Goal: Transaction & Acquisition: Purchase product/service

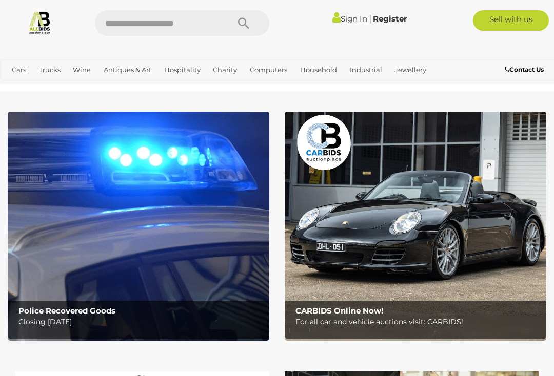
click at [346, 18] on link "Sign In" at bounding box center [349, 19] width 35 height 10
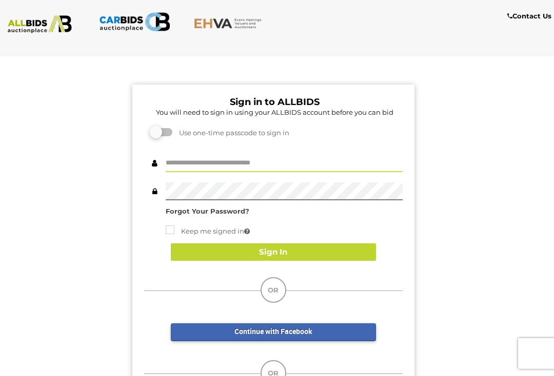
type input "******"
click at [293, 257] on button "Sign In" at bounding box center [273, 252] width 205 height 18
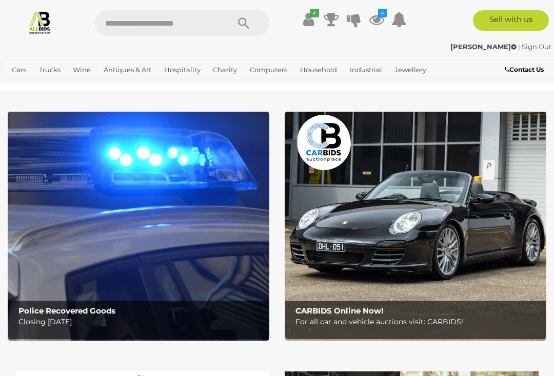
click at [371, 18] on icon at bounding box center [376, 19] width 15 height 18
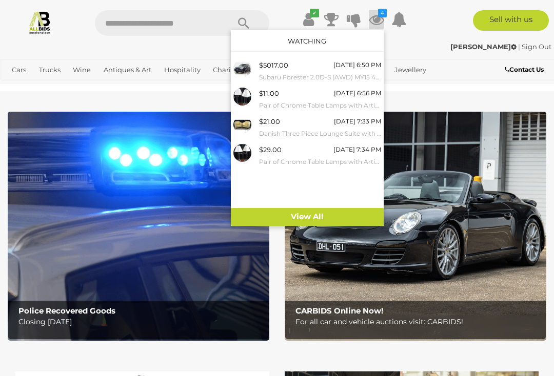
click at [305, 95] on div "$11.00 Today 6:56 PM Pair of Chrome Table Lamps with Articulated Arms" at bounding box center [320, 99] width 122 height 23
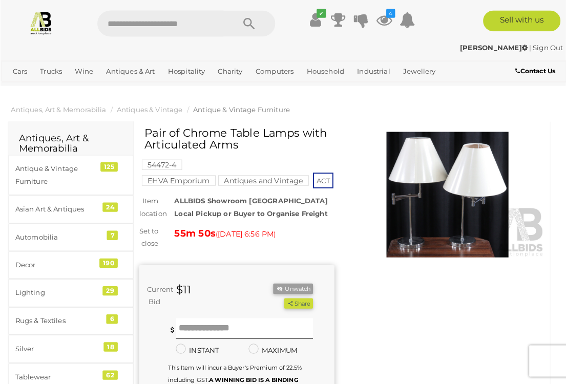
scroll to position [1, 0]
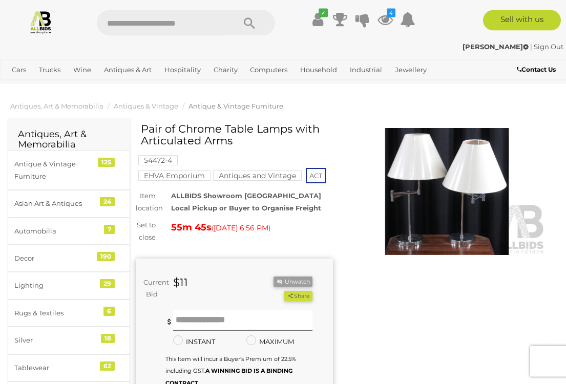
click at [461, 207] on img at bounding box center [447, 191] width 197 height 127
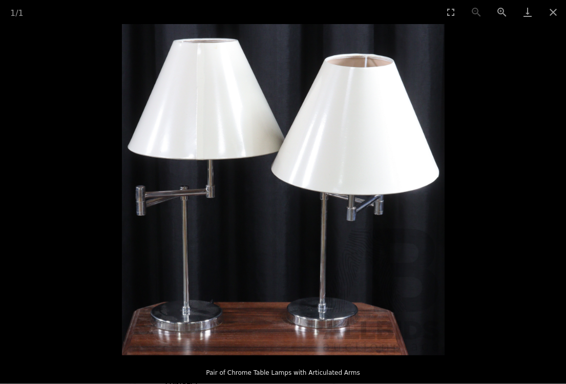
click at [553, 12] on button "Close gallery" at bounding box center [554, 12] width 26 height 24
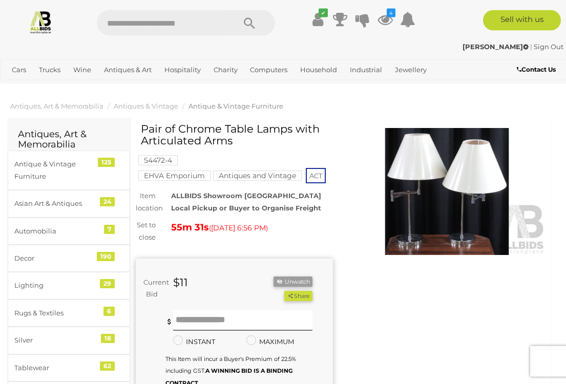
scroll to position [1, 0]
click at [388, 18] on icon at bounding box center [385, 19] width 15 height 18
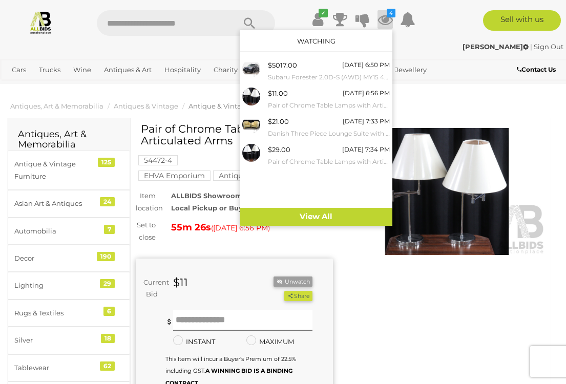
click at [332, 217] on link "View All" at bounding box center [316, 217] width 153 height 18
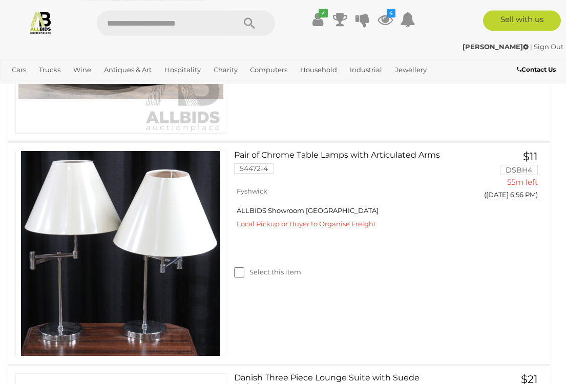
scroll to position [381, 0]
click at [248, 268] on label "Select this item" at bounding box center [267, 273] width 67 height 10
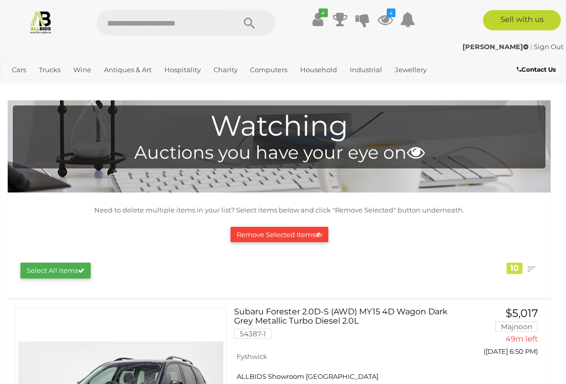
scroll to position [0, 0]
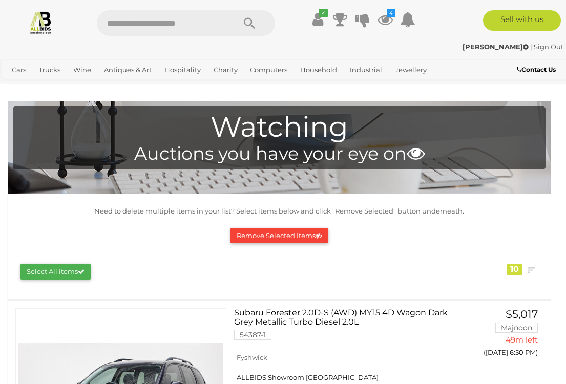
click at [283, 234] on button "Remove Selected Items" at bounding box center [280, 236] width 98 height 16
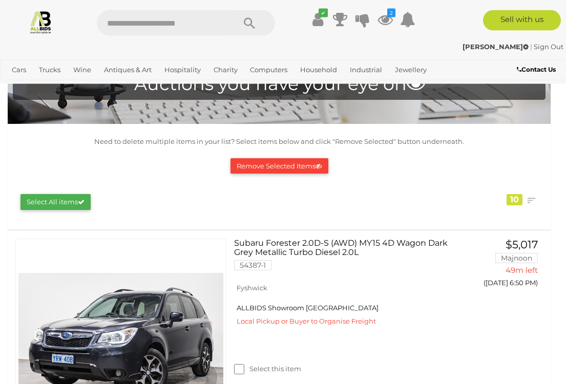
scroll to position [3, 0]
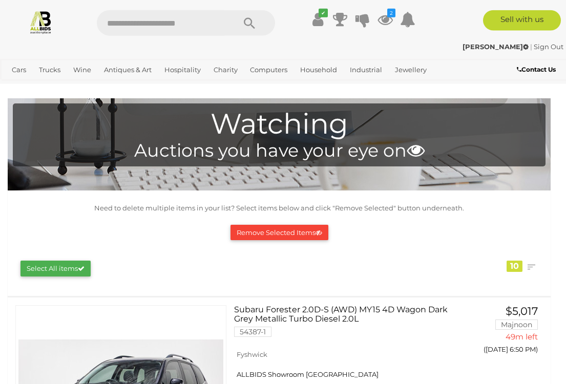
click at [264, 238] on button "Remove Selected Items" at bounding box center [280, 233] width 98 height 16
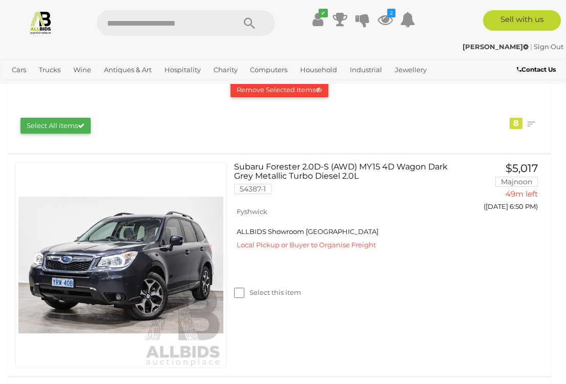
scroll to position [146, 0]
click at [501, 231] on button "GO TO BID PAGE" at bounding box center [500, 228] width 80 height 21
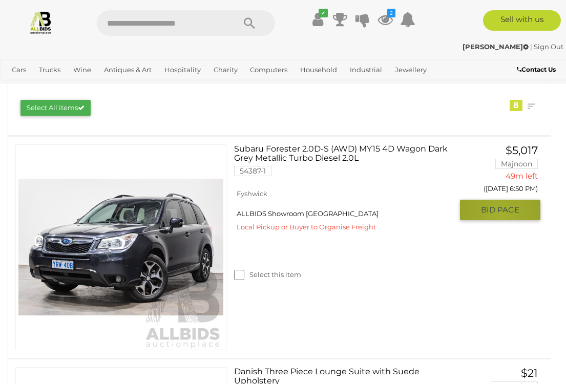
scroll to position [164, 0]
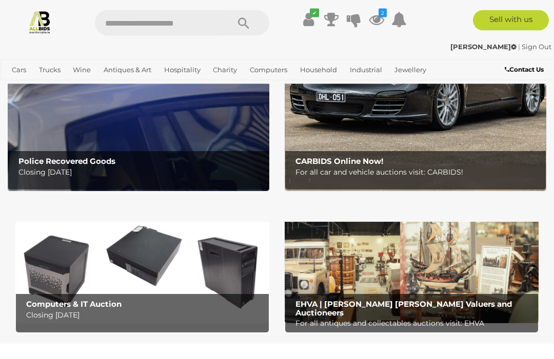
scroll to position [150, 0]
click at [197, 138] on img at bounding box center [138, 76] width 261 height 229
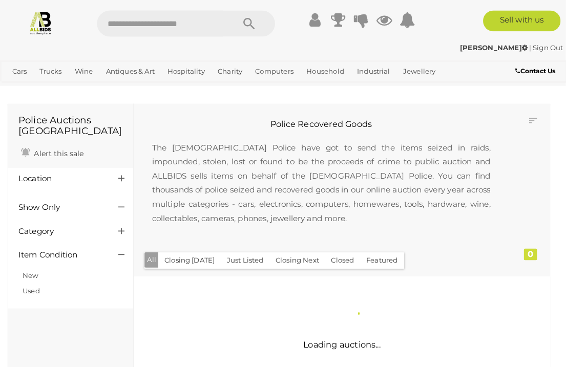
scroll to position [2, 0]
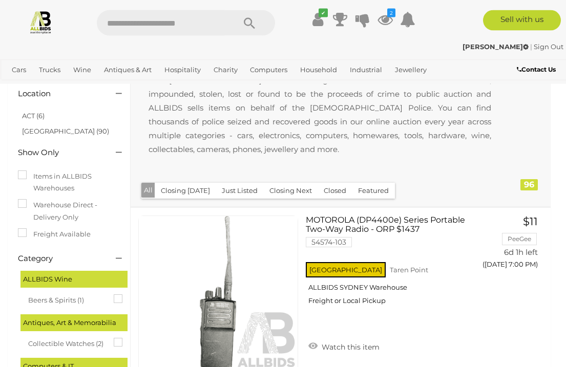
scroll to position [81, 0]
click at [36, 112] on link "ACT (6)" at bounding box center [33, 116] width 23 height 8
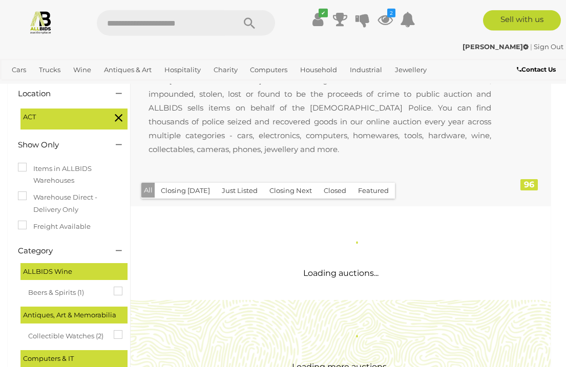
scroll to position [0, 0]
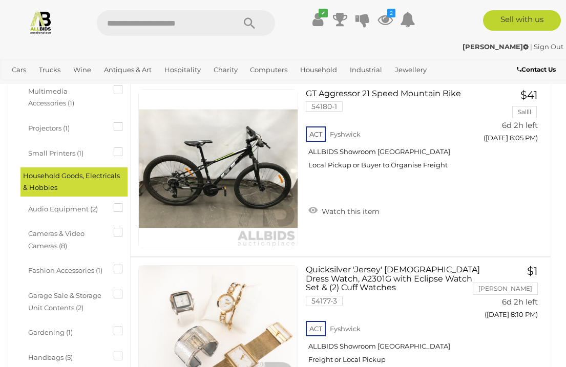
scroll to position [385, 0]
click at [383, 18] on icon at bounding box center [385, 19] width 15 height 18
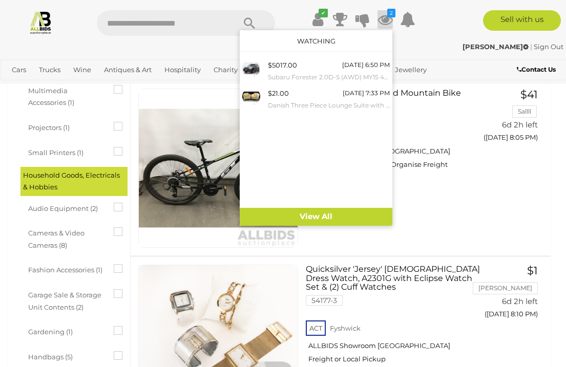
click at [322, 104] on small "Danish Three Piece Lounge Suite with Suede Upholstery" at bounding box center [329, 105] width 122 height 11
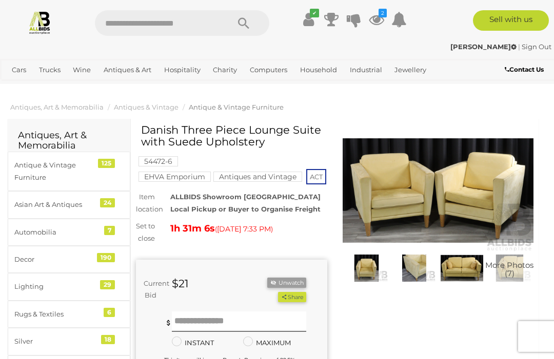
click at [494, 258] on img at bounding box center [509, 269] width 43 height 28
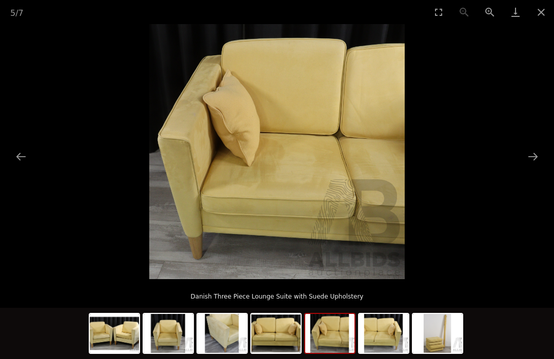
click at [456, 269] on picture at bounding box center [277, 151] width 554 height 255
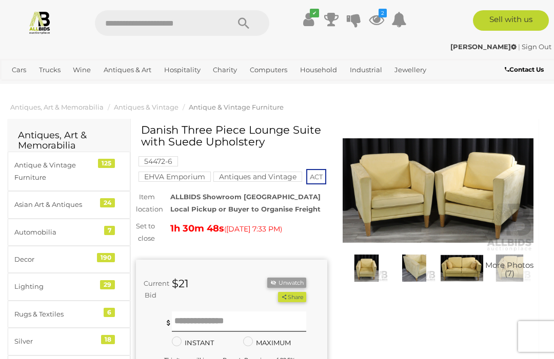
click at [412, 187] on img at bounding box center [437, 190] width 191 height 123
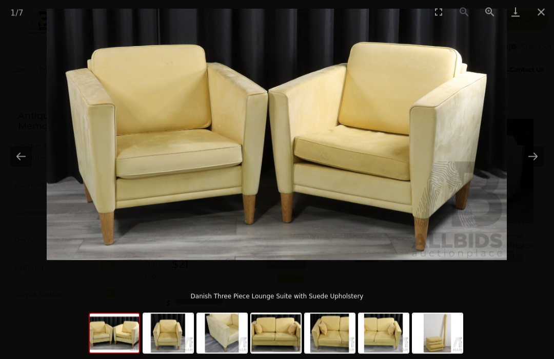
scroll to position [19, 0]
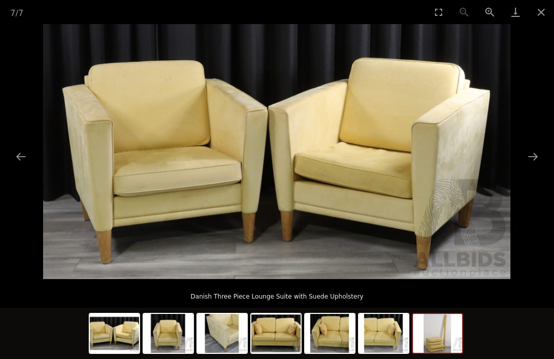
click at [437, 353] on img at bounding box center [437, 333] width 49 height 39
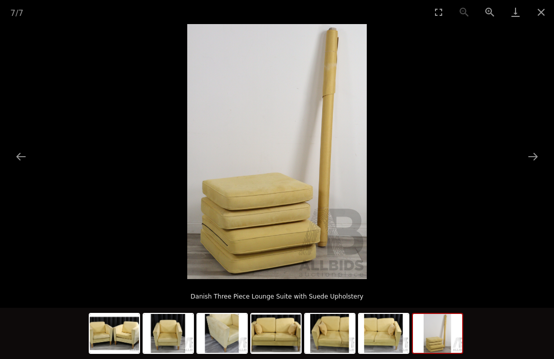
click at [544, 13] on button "Close gallery" at bounding box center [541, 12] width 26 height 24
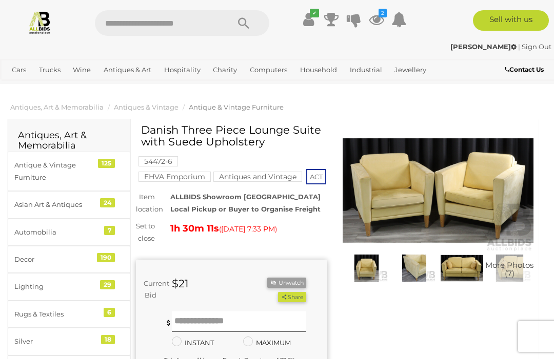
click at [381, 39] on div "John F | Sign Out John F | Sign Out" at bounding box center [277, 48] width 554 height 21
click at [379, 39] on div "John F | Sign Out John F | Sign Out" at bounding box center [277, 48] width 554 height 21
click at [374, 42] on div "John F | Sign Out" at bounding box center [277, 47] width 548 height 12
click at [376, 38] on div "✔ Track & Trace 2" at bounding box center [277, 19] width 554 height 38
click at [378, 37] on div "✔ Track & Trace 2" at bounding box center [277, 19] width 554 height 38
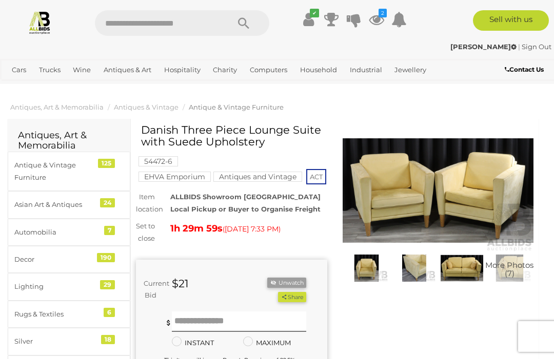
click at [533, 69] on b "Contact Us" at bounding box center [523, 70] width 39 height 8
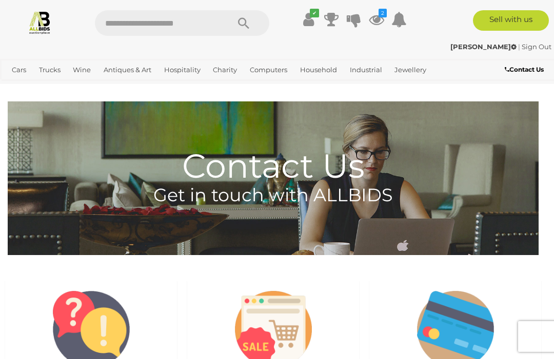
click at [198, 22] on input "text" at bounding box center [157, 23] width 124 height 26
type input "******"
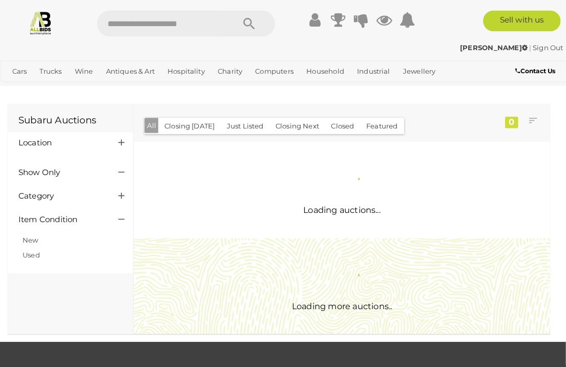
scroll to position [2, 0]
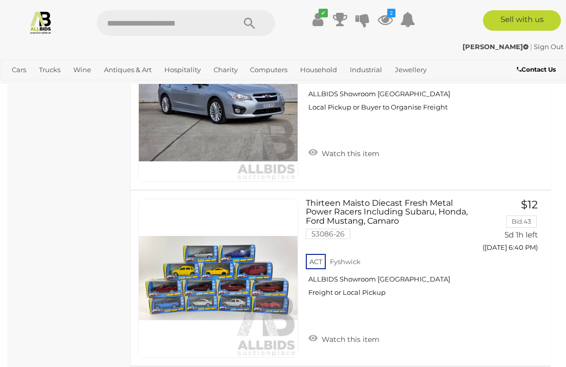
scroll to position [840, 0]
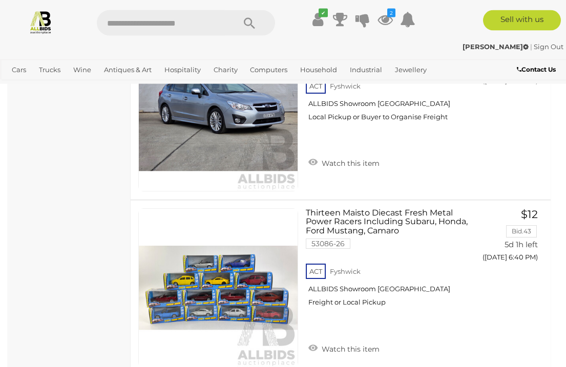
click at [548, 46] on link "Sign Out" at bounding box center [549, 47] width 30 height 8
